Goal: Task Accomplishment & Management: Complete application form

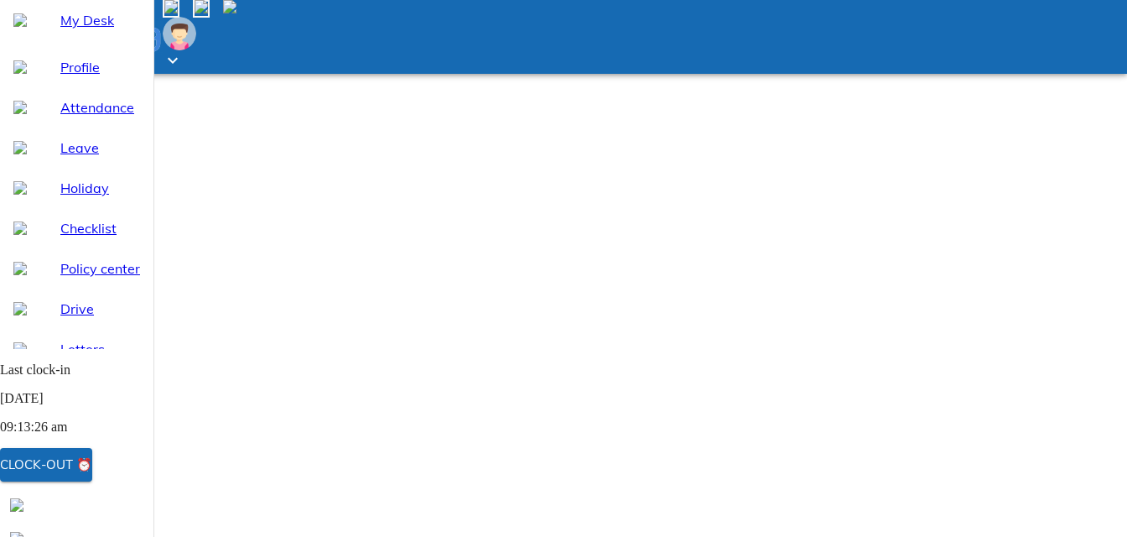
click at [60, 158] on span "Leave" at bounding box center [100, 148] width 80 height 20
select select "9"
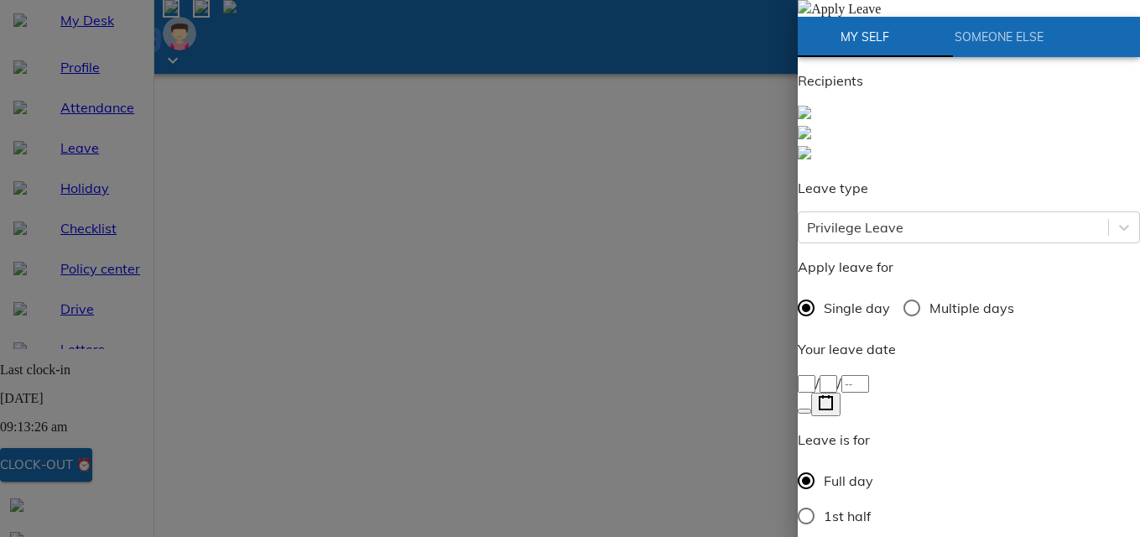
click at [811, 13] on img at bounding box center [804, 6] width 13 height 13
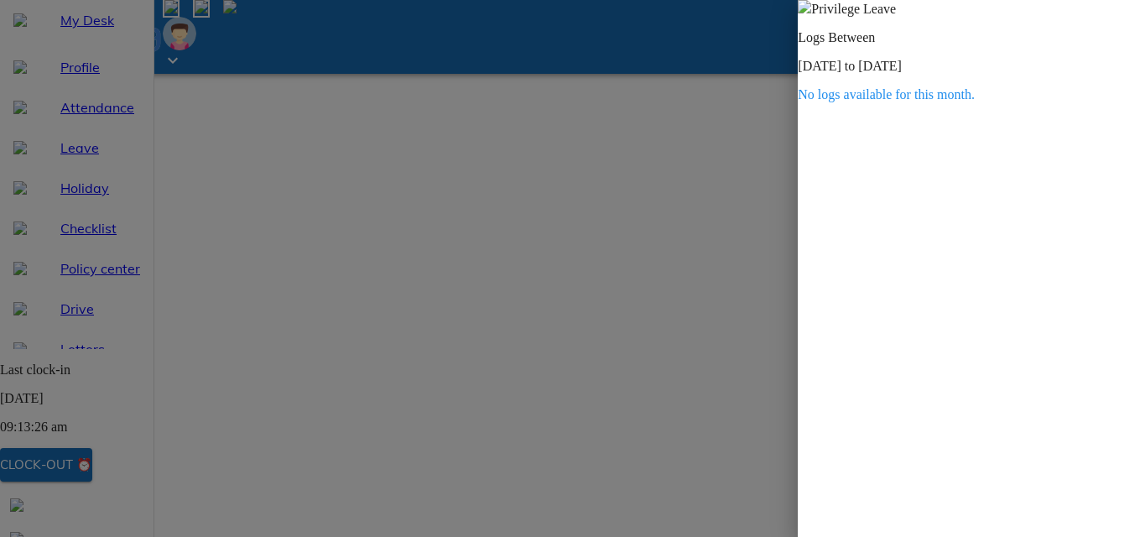
click at [811, 13] on img at bounding box center [804, 6] width 13 height 13
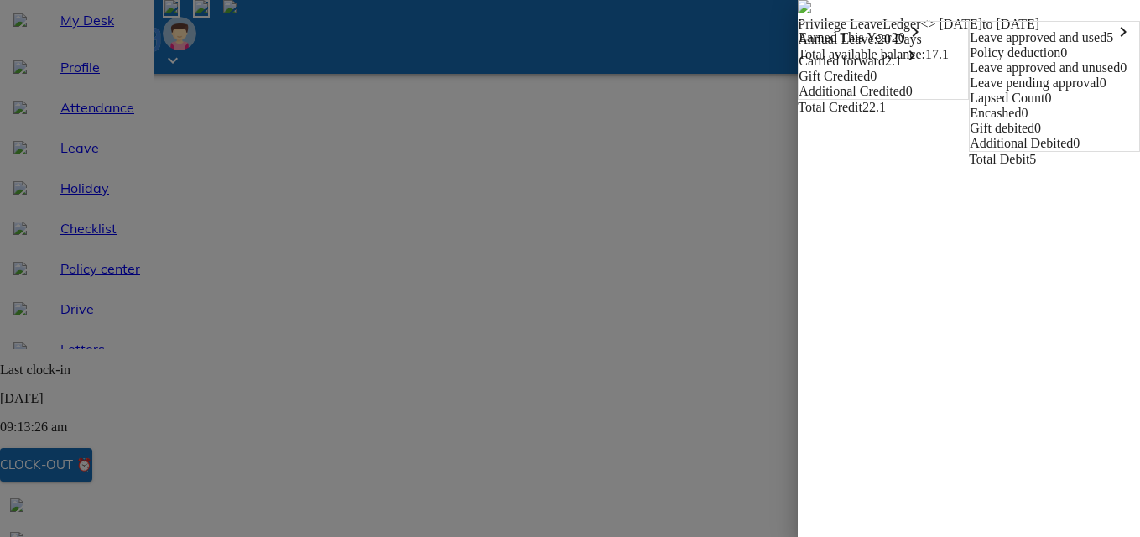
click at [1113, 42] on icon "keyboard_arrow_right" at bounding box center [1123, 32] width 20 height 20
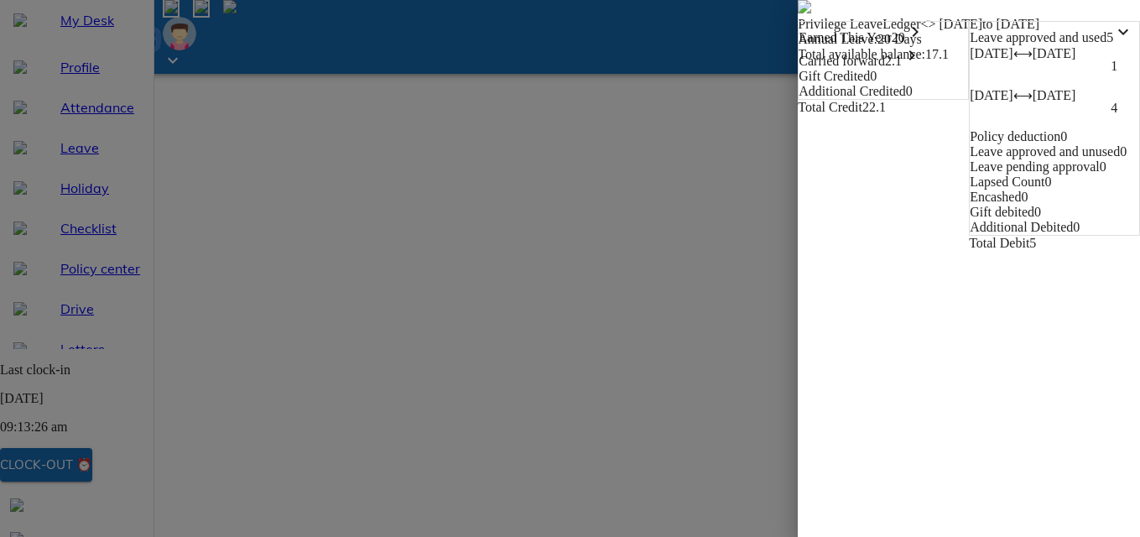
click at [1113, 42] on icon "keyboard_arrow_down" at bounding box center [1123, 32] width 20 height 20
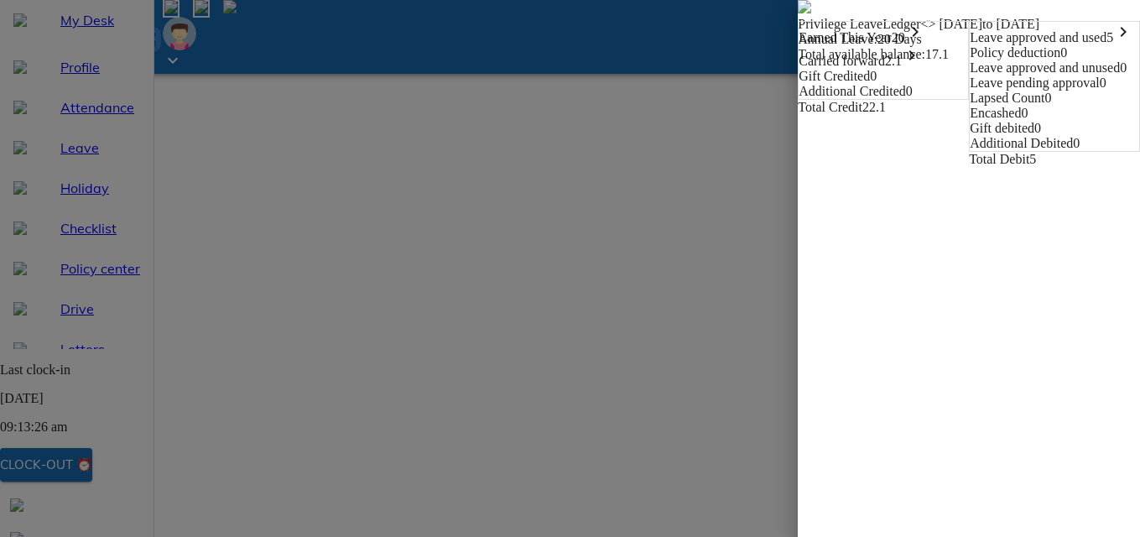
click at [798, 13] on img at bounding box center [804, 6] width 13 height 13
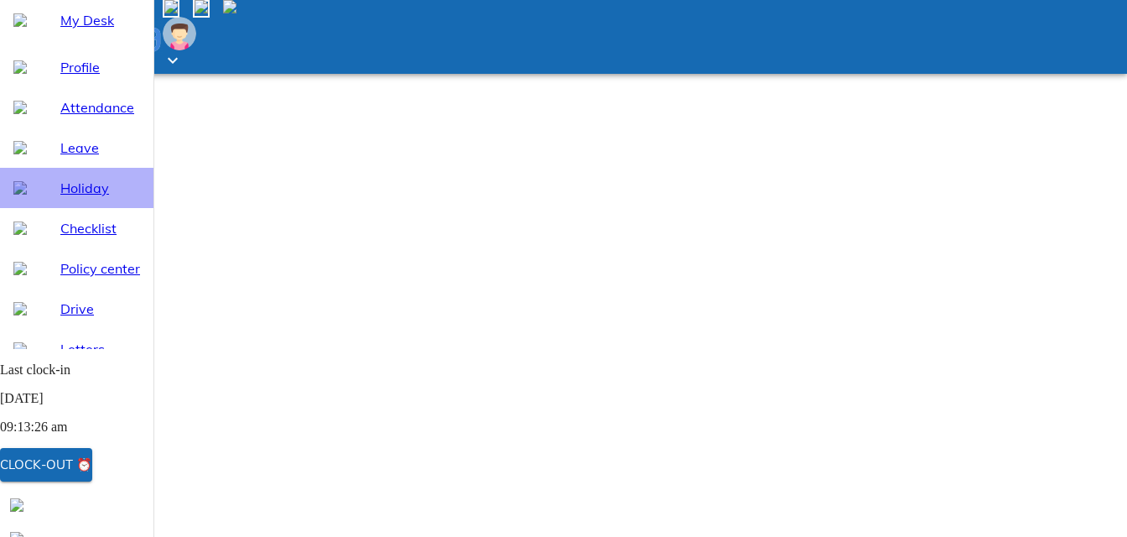
click at [57, 208] on div "Holiday" at bounding box center [76, 188] width 153 height 40
